Goal: Navigation & Orientation: Understand site structure

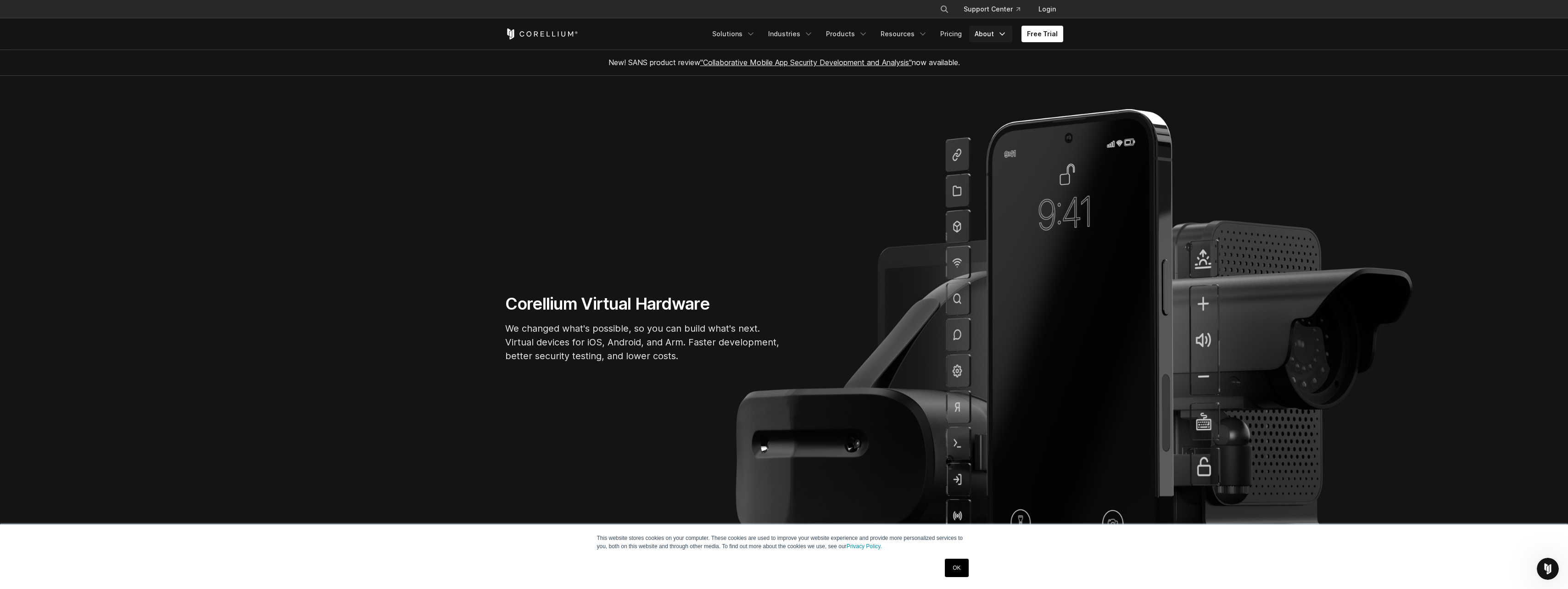
click at [983, 36] on link "About" at bounding box center [990, 34] width 43 height 16
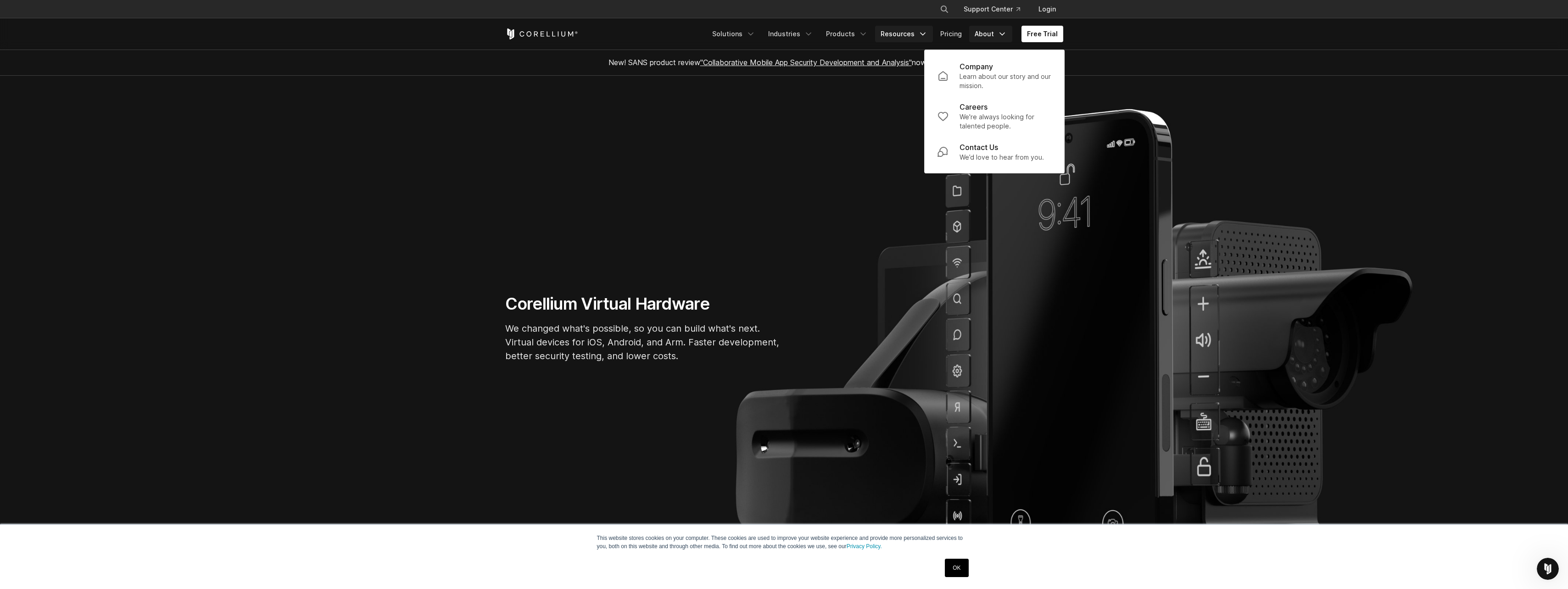
click at [901, 36] on link "Resources" at bounding box center [904, 34] width 58 height 16
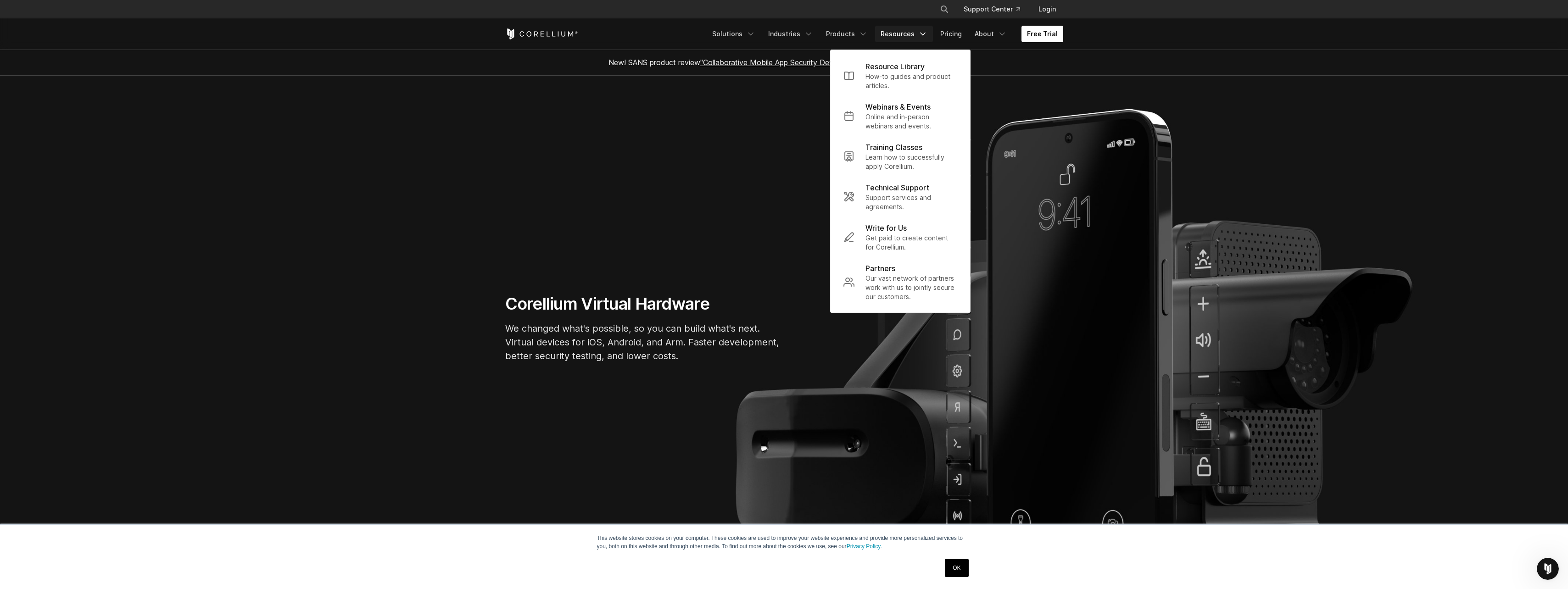
click at [543, 27] on div "Free Trial Solutions IoT" at bounding box center [784, 34] width 558 height 31
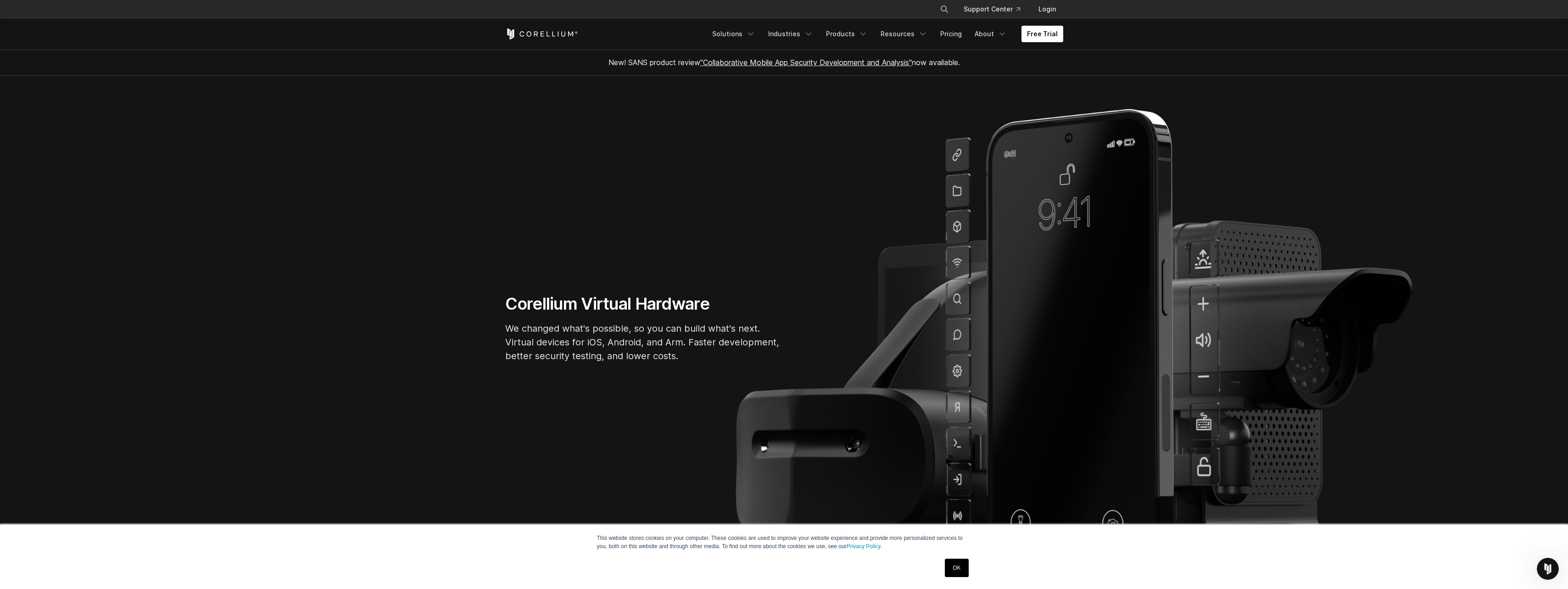
click at [540, 35] on icon "Corellium Home" at bounding box center [542, 34] width 73 height 11
